Goal: Obtain resource: Download file/media

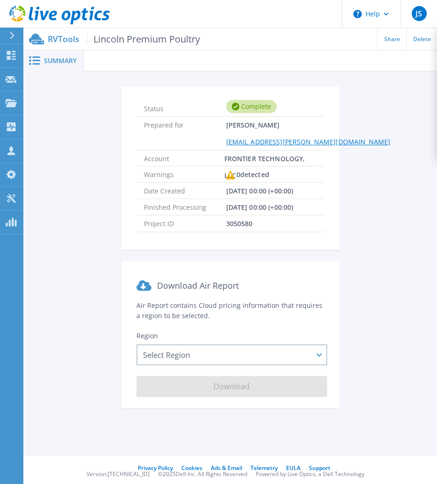
click at [50, 64] on span "Summary" at bounding box center [60, 60] width 33 height 7
click at [11, 58] on icon at bounding box center [11, 55] width 11 height 9
click at [14, 74] on link "Request Capture Request Capture" at bounding box center [11, 80] width 23 height 24
click at [11, 57] on icon at bounding box center [11, 55] width 11 height 9
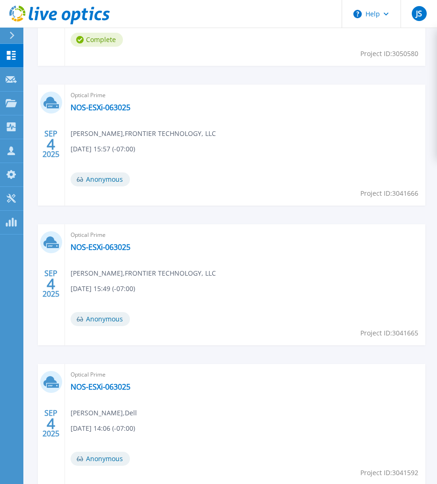
scroll to position [420, 0]
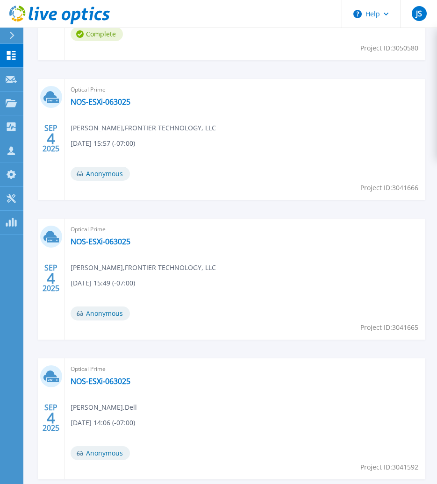
click at [242, 26] on header "Help JS Channel Partner Jordan Swetland jordan.swetland@microage.com FRONTIER T…" at bounding box center [218, 14] width 437 height 28
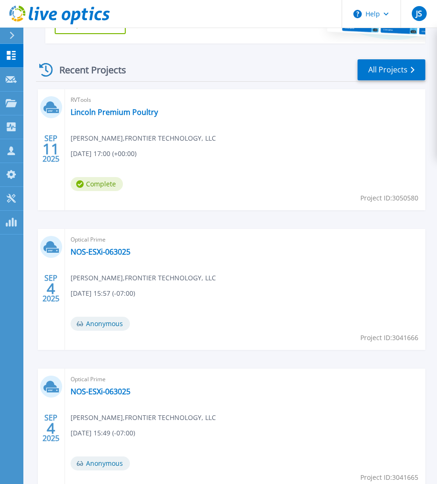
scroll to position [280, 0]
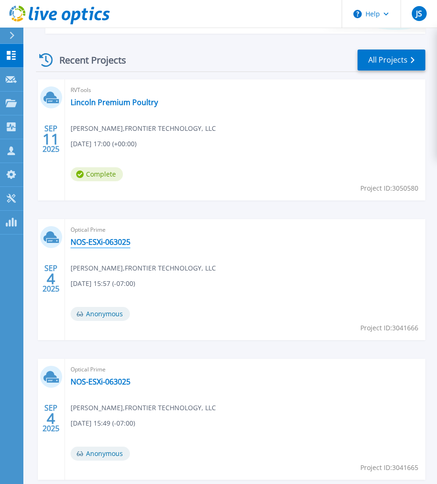
click at [111, 242] on link "NOS-ESXi-063025" at bounding box center [101, 241] width 60 height 9
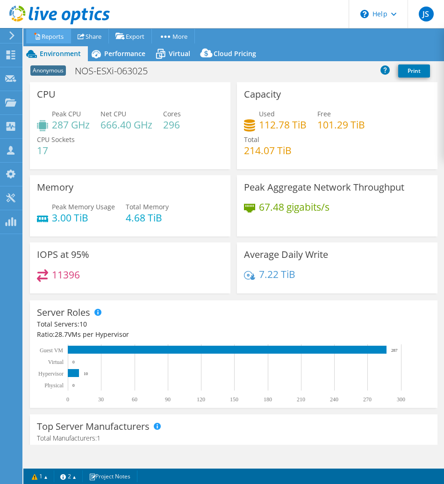
click at [50, 37] on link "Reports" at bounding box center [48, 36] width 45 height 14
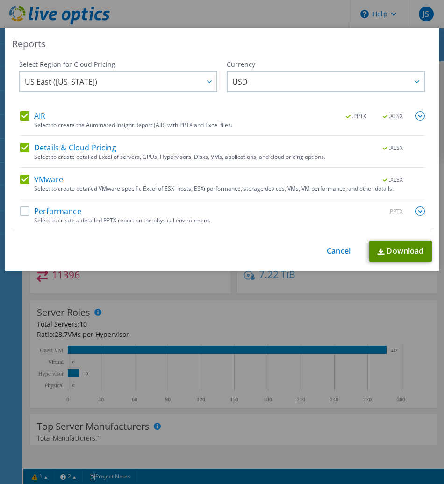
click at [389, 243] on link "Download" at bounding box center [400, 251] width 63 height 21
click at [337, 248] on link "Cancel" at bounding box center [338, 251] width 24 height 9
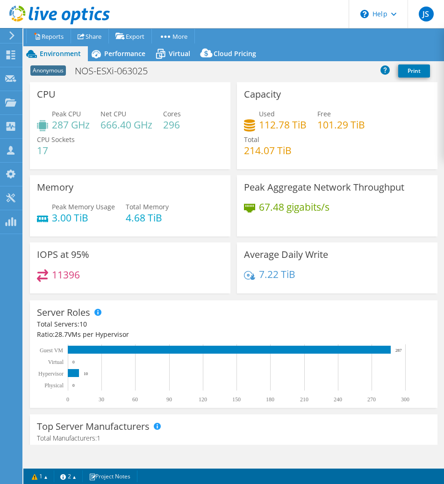
click at [11, 34] on icon at bounding box center [11, 35] width 7 height 8
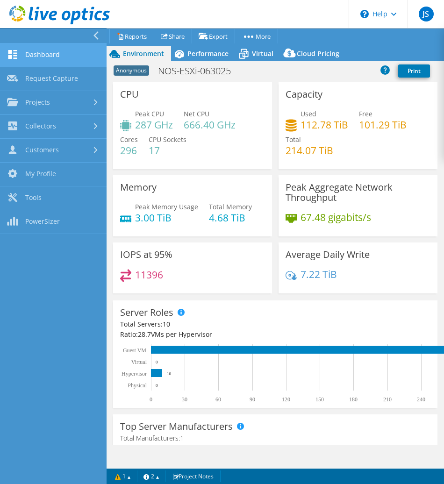
click at [53, 57] on link "Dashboard" at bounding box center [53, 55] width 106 height 24
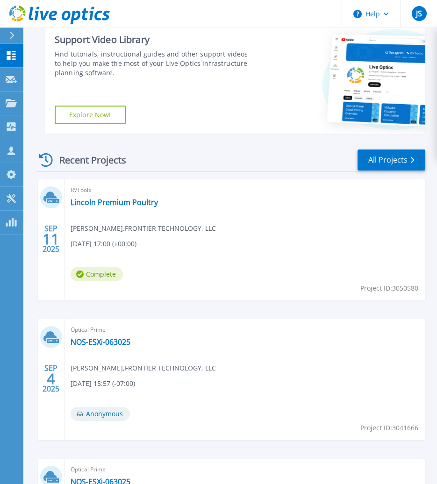
scroll to position [233, 0]
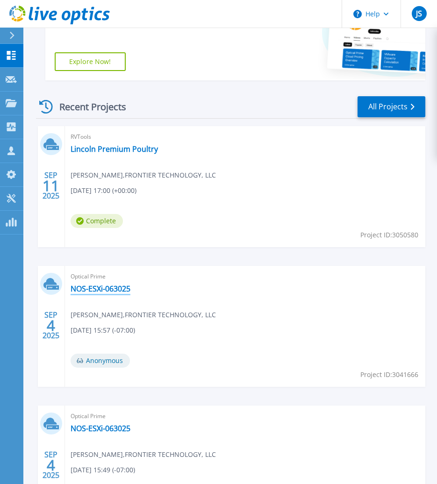
click at [89, 285] on link "NOS-ESXi-063025" at bounding box center [101, 288] width 60 height 9
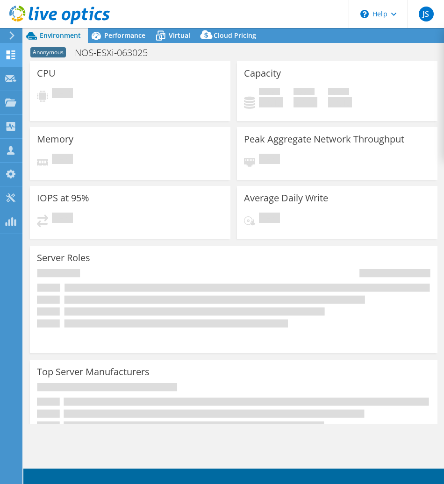
select select "USD"
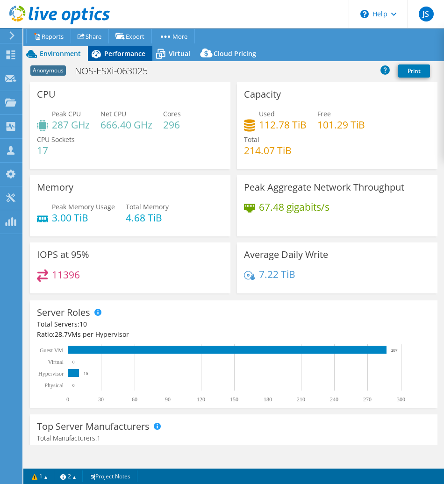
click at [129, 56] on span "Performance" at bounding box center [124, 53] width 41 height 9
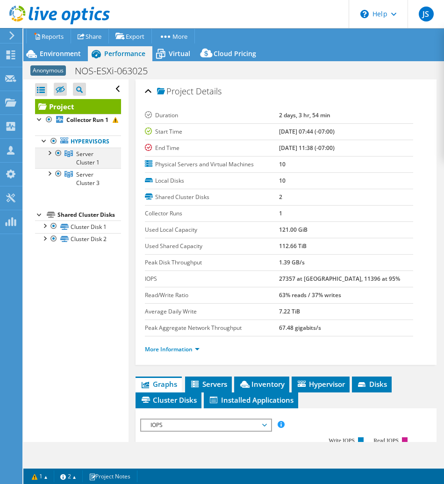
click at [50, 157] on div at bounding box center [48, 152] width 9 height 9
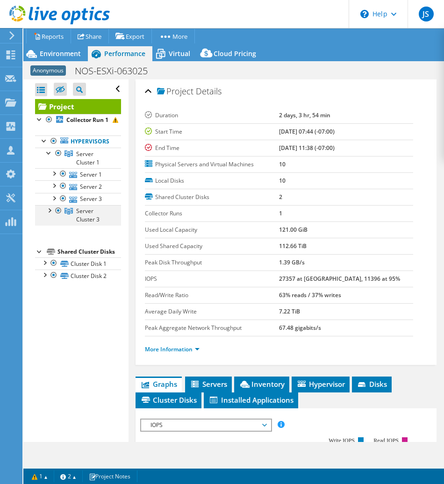
click at [49, 214] on div at bounding box center [48, 209] width 9 height 9
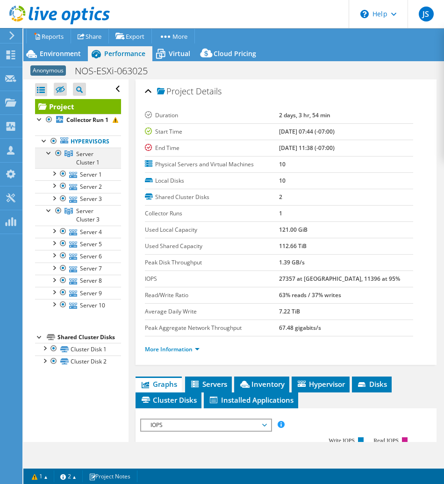
click at [60, 159] on div at bounding box center [58, 153] width 9 height 11
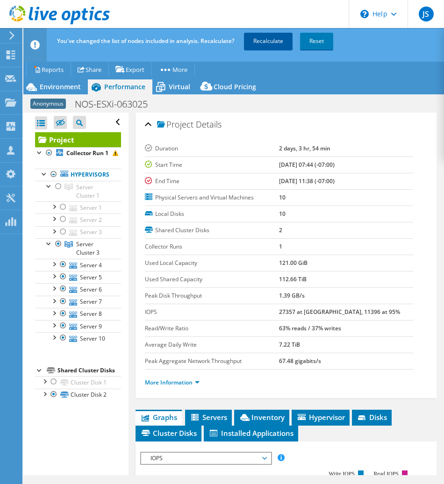
click at [264, 37] on link "Recalculate" at bounding box center [268, 41] width 49 height 17
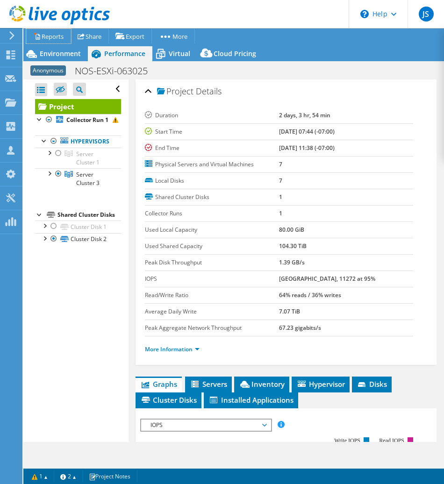
click at [57, 35] on link "Reports" at bounding box center [48, 36] width 45 height 14
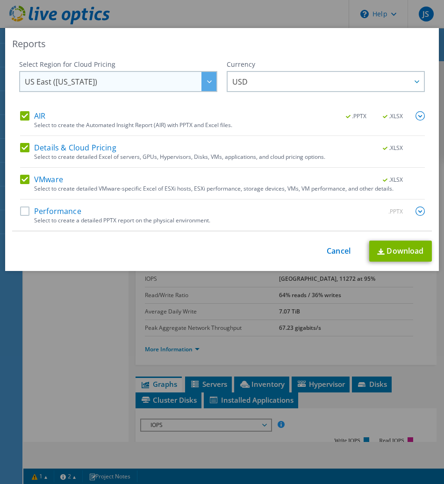
click at [129, 84] on span "US East ([US_STATE])" at bounding box center [120, 81] width 191 height 19
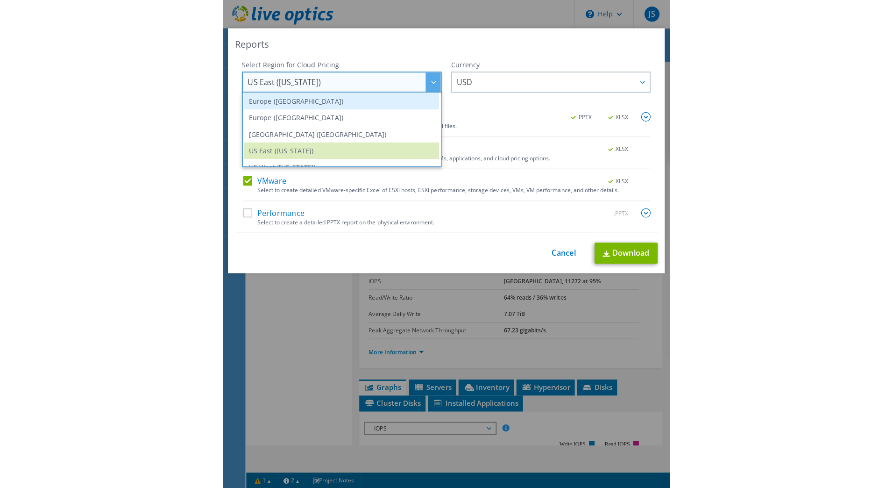
scroll to position [126, 0]
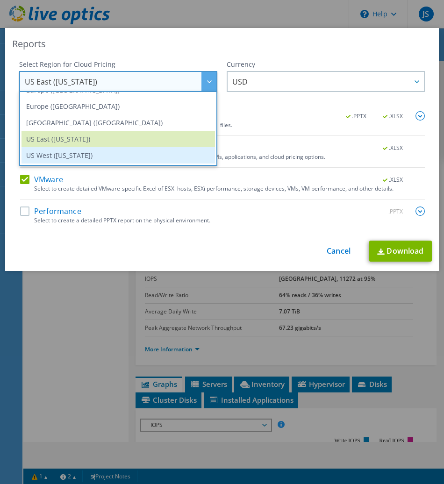
click at [112, 153] on li "US West ([US_STATE])" at bounding box center [117, 155] width 193 height 16
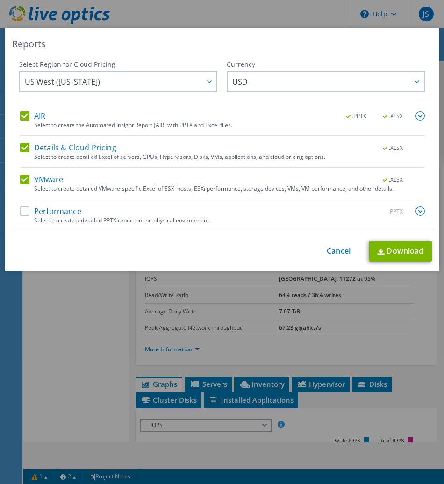
click at [30, 211] on label "Performance" at bounding box center [50, 210] width 61 height 9
click at [0, 0] on input "Performance" at bounding box center [0, 0] width 0 height 0
click at [396, 247] on link "Download" at bounding box center [400, 251] width 63 height 21
click at [340, 244] on div "This process may take a while, please wait... Cancel Download" at bounding box center [221, 251] width 419 height 21
click at [333, 251] on link "Cancel" at bounding box center [338, 251] width 24 height 9
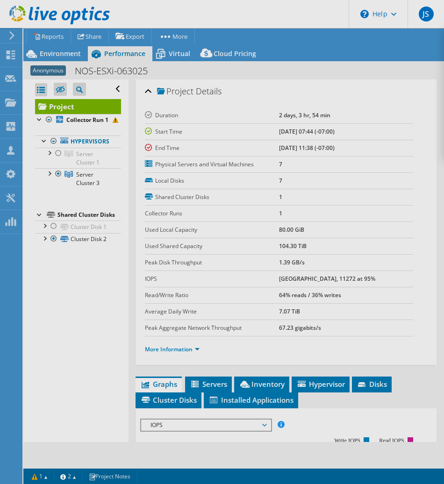
click at [87, 325] on div "Open All Close All Hide Excluded Nodes Project Tree Filter" at bounding box center [75, 260] width 105 height 362
